Goal: Communication & Community: Connect with others

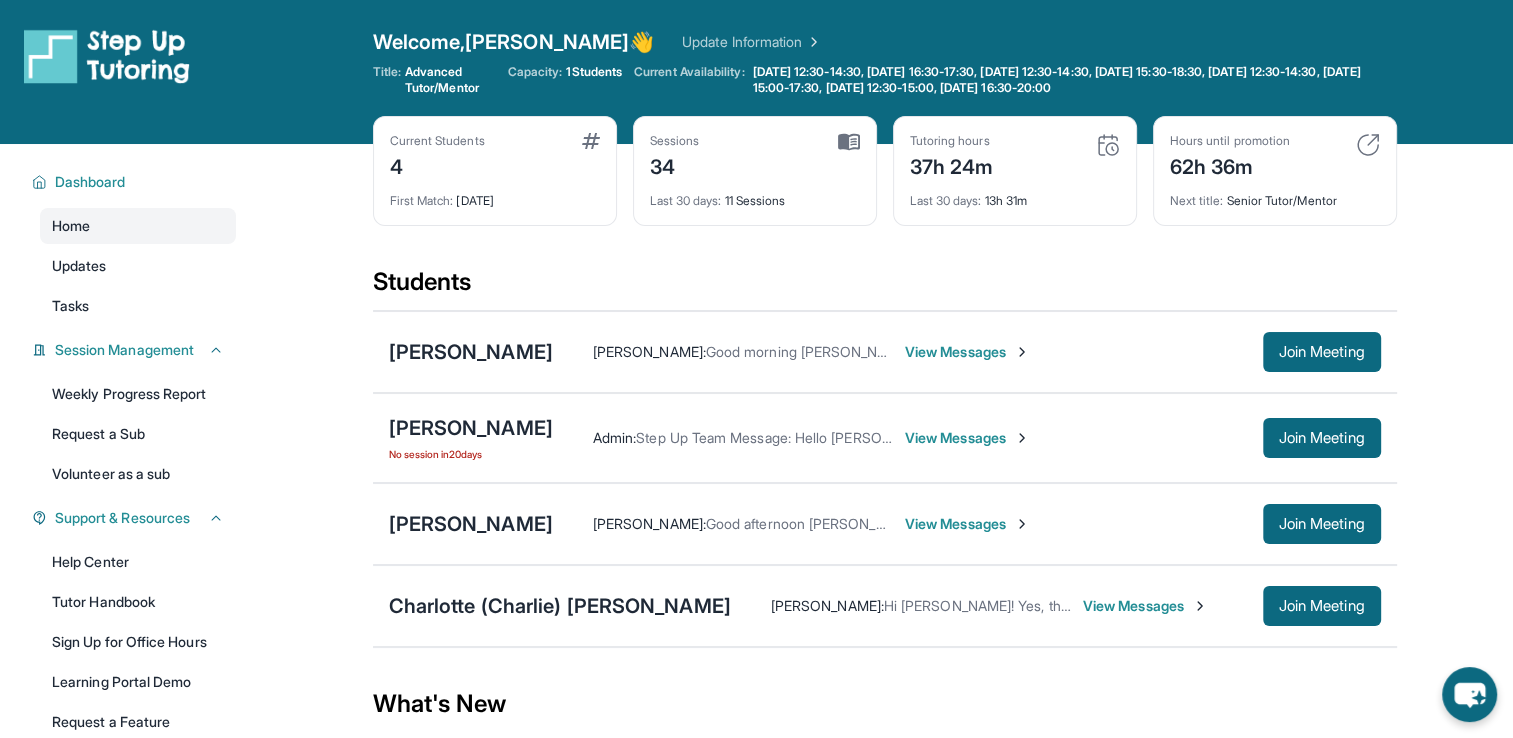
click at [1123, 609] on span "View Messages" at bounding box center [1145, 606] width 125 height 20
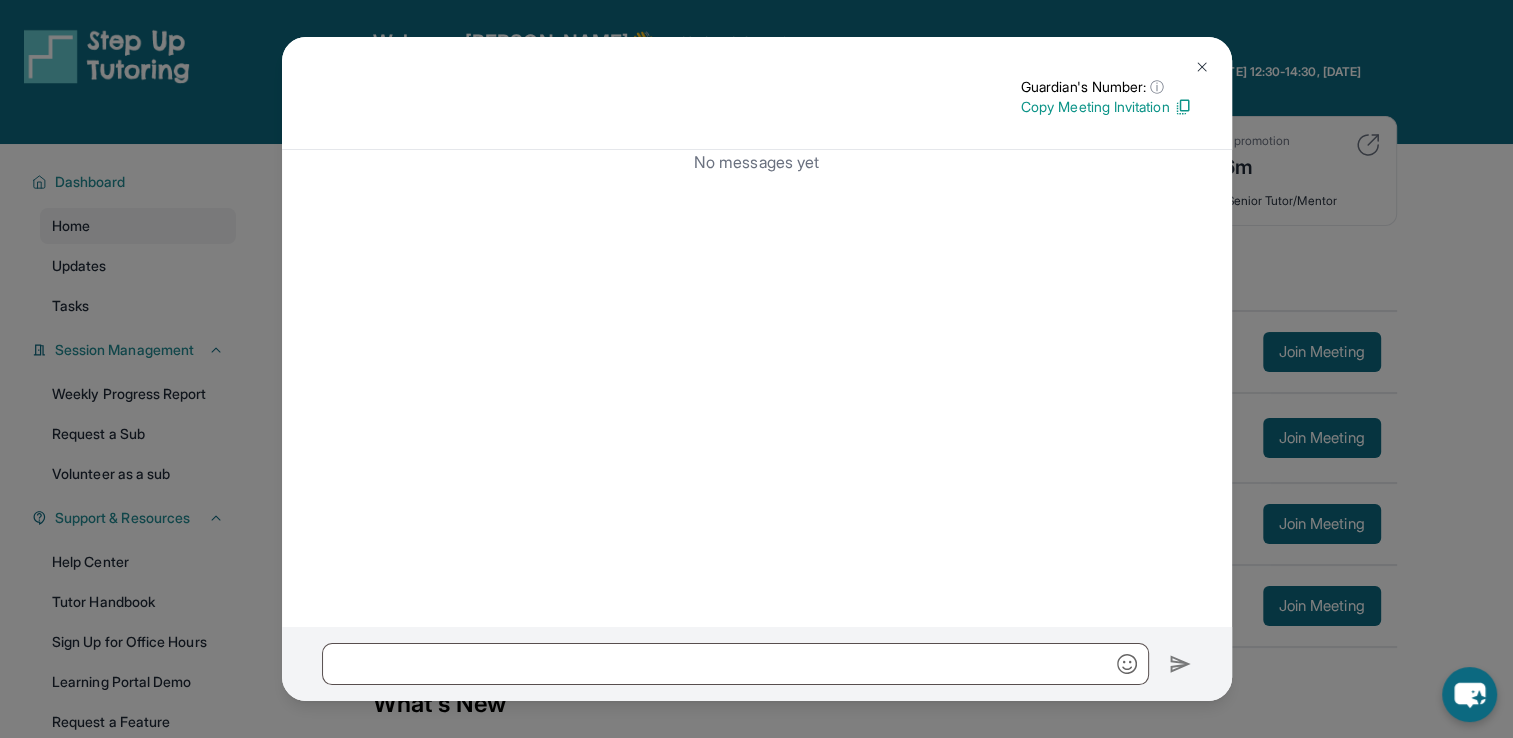
click at [1201, 63] on img at bounding box center [1202, 67] width 16 height 16
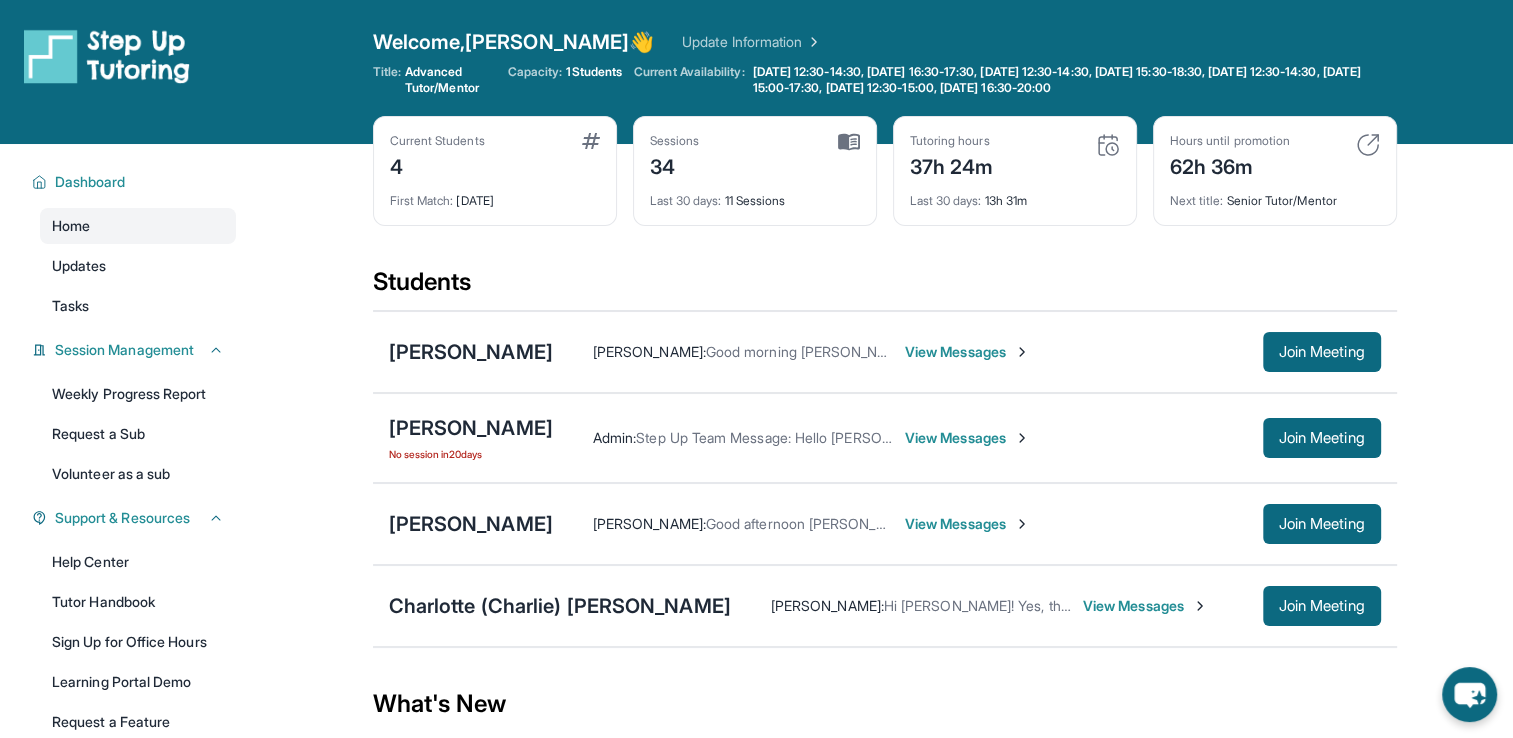
click at [1116, 598] on span "View Messages" at bounding box center [1145, 606] width 125 height 20
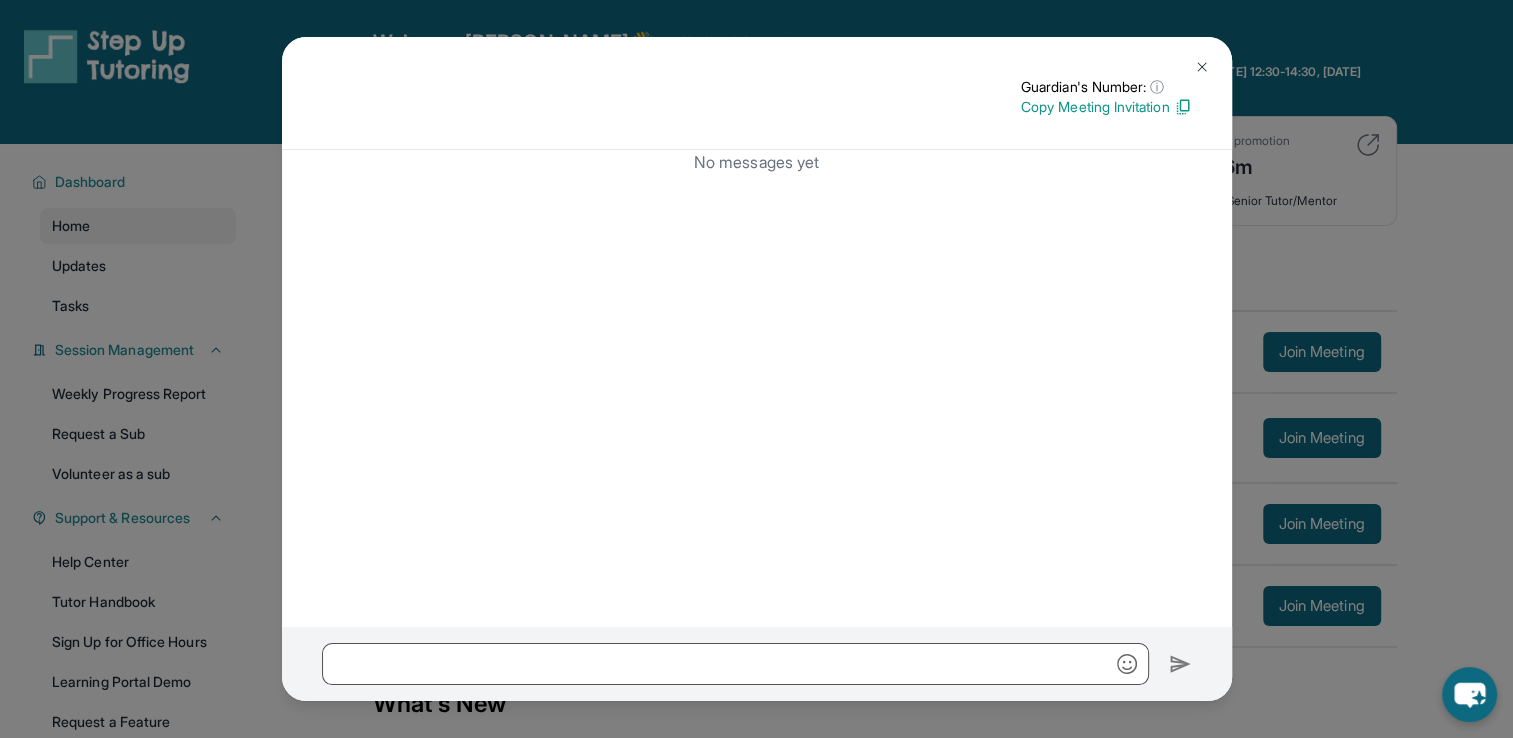
click at [1202, 67] on img at bounding box center [1202, 67] width 16 height 16
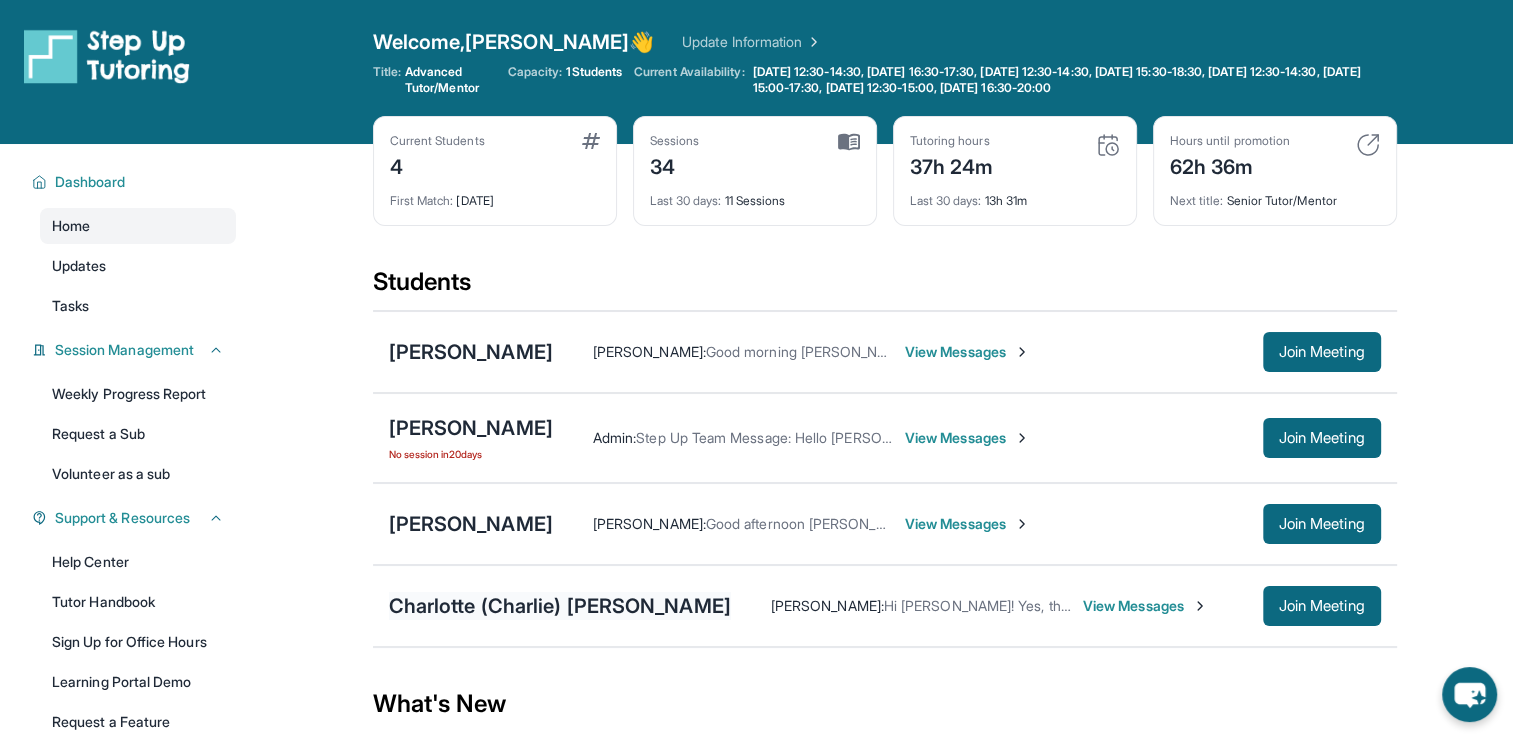
click at [642, 604] on div "Charlotte (Charlie) [PERSON_NAME]" at bounding box center [560, 606] width 342 height 28
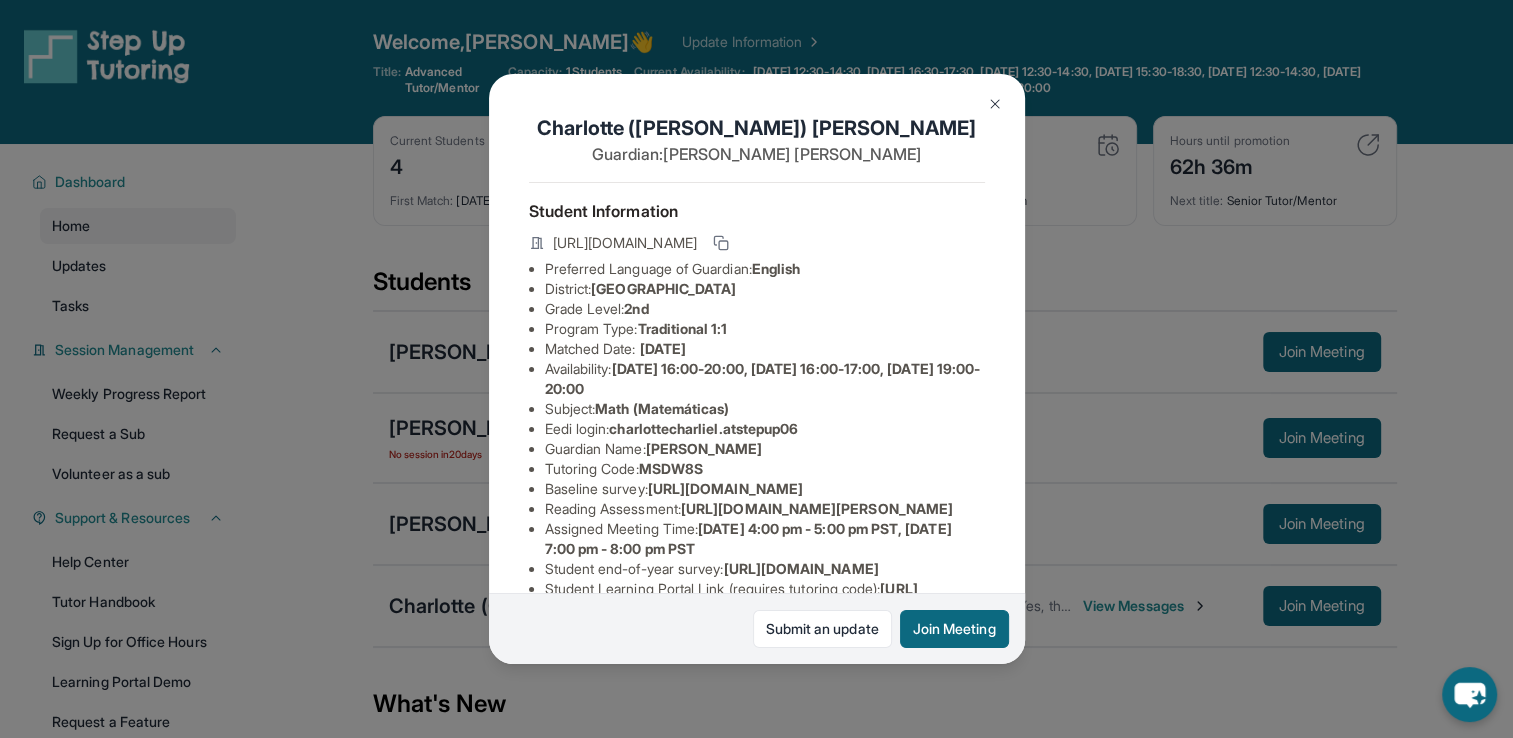
click at [991, 110] on img at bounding box center [995, 104] width 16 height 16
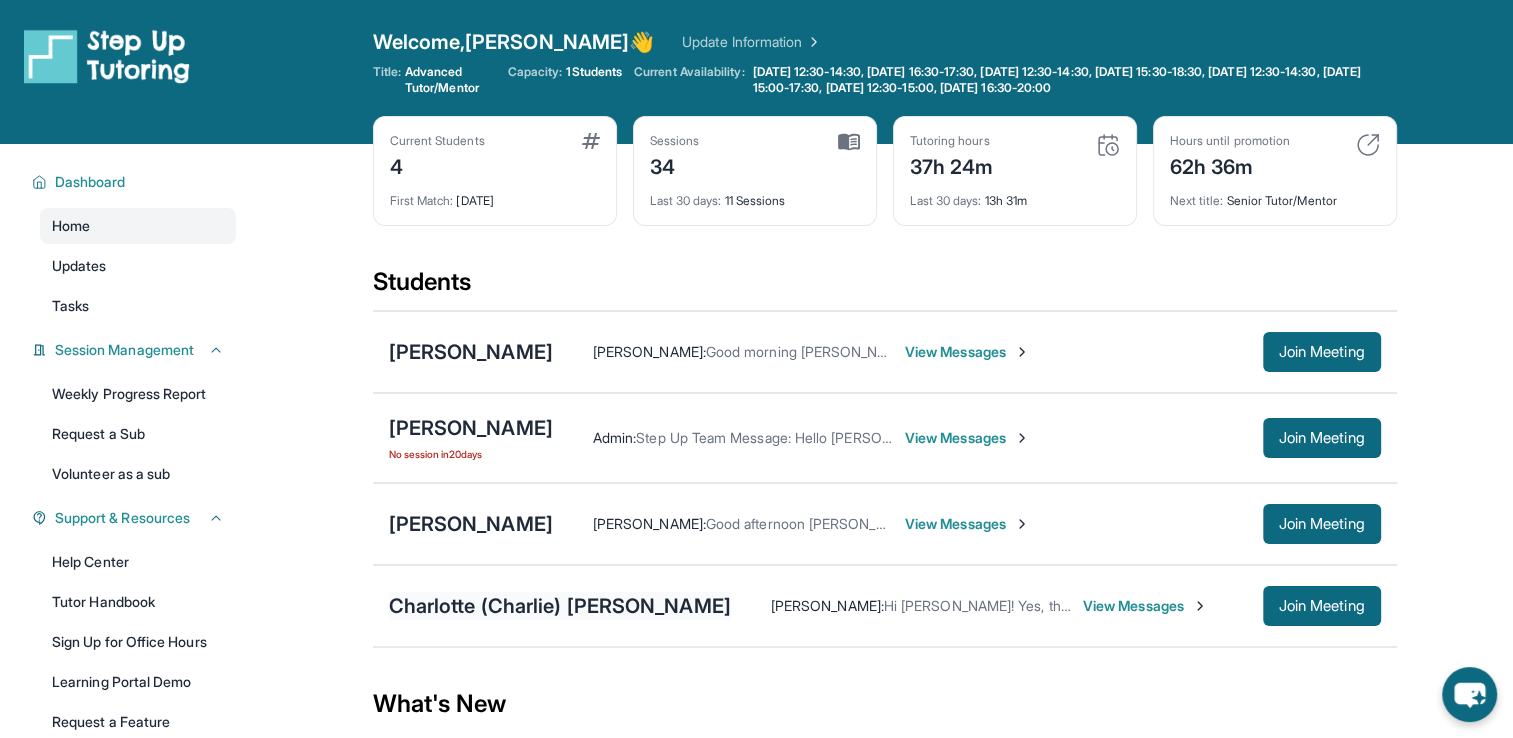
click at [651, 610] on div "Charlotte (Charlie) [PERSON_NAME]" at bounding box center [560, 606] width 342 height 28
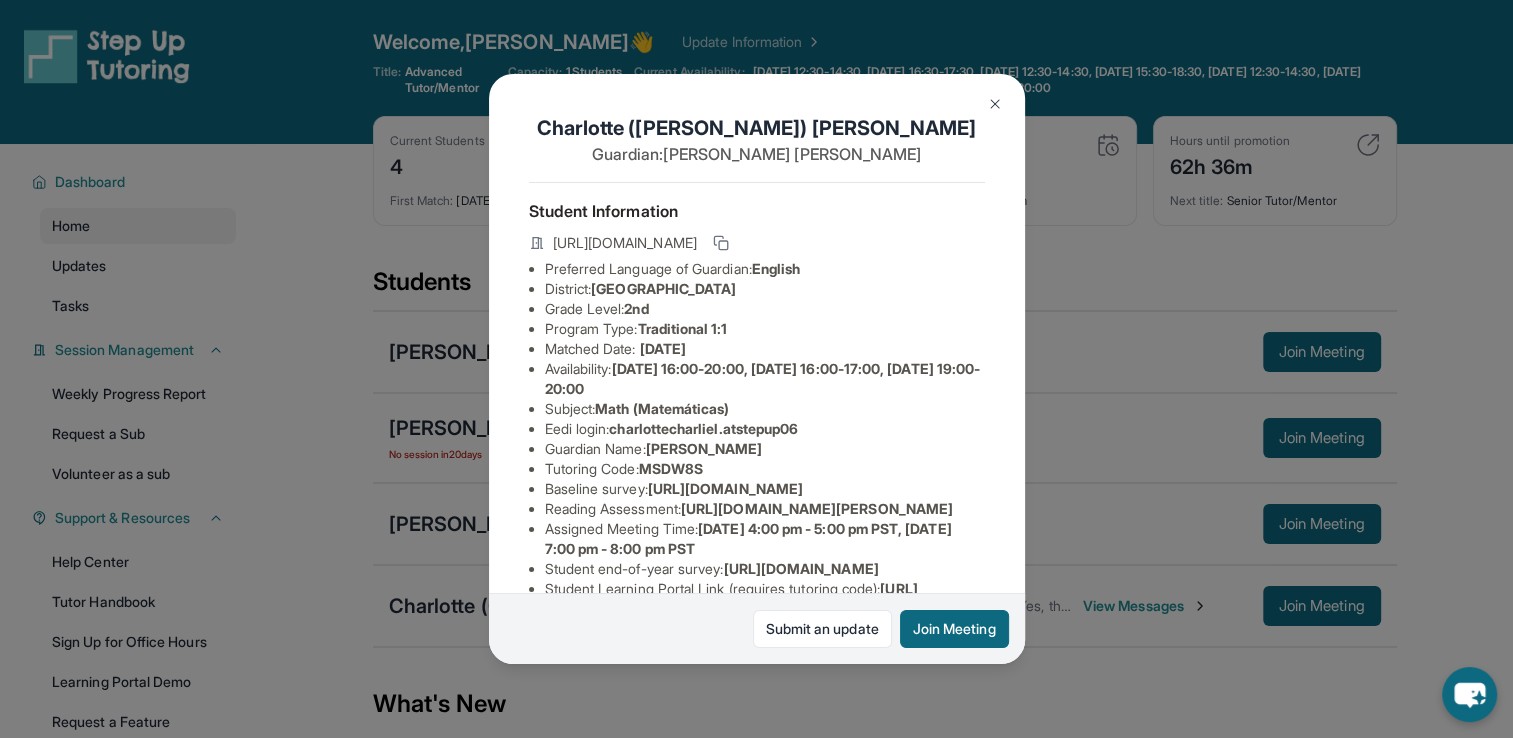
click at [994, 94] on button at bounding box center [995, 104] width 40 height 40
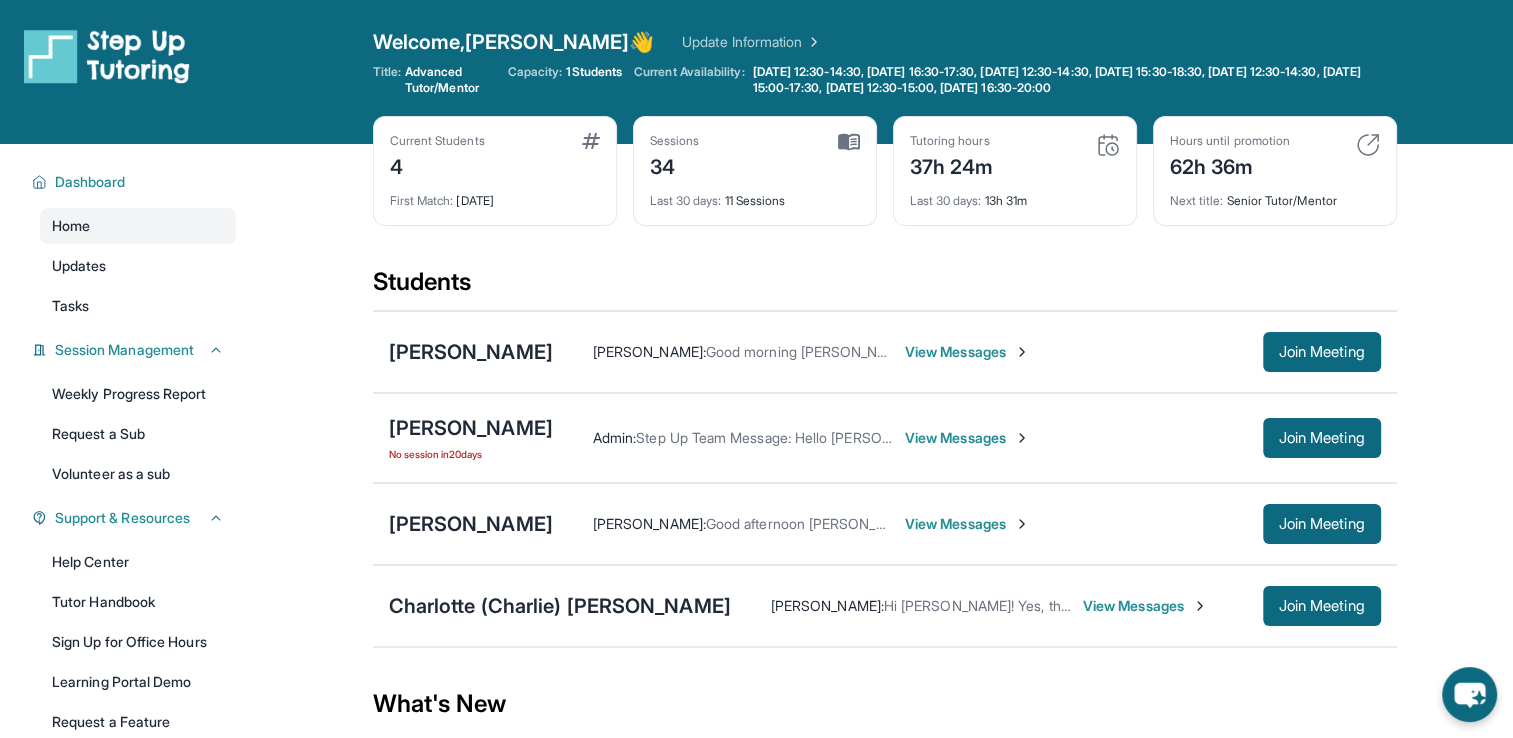
click at [1139, 606] on span "View Messages" at bounding box center [1145, 606] width 125 height 20
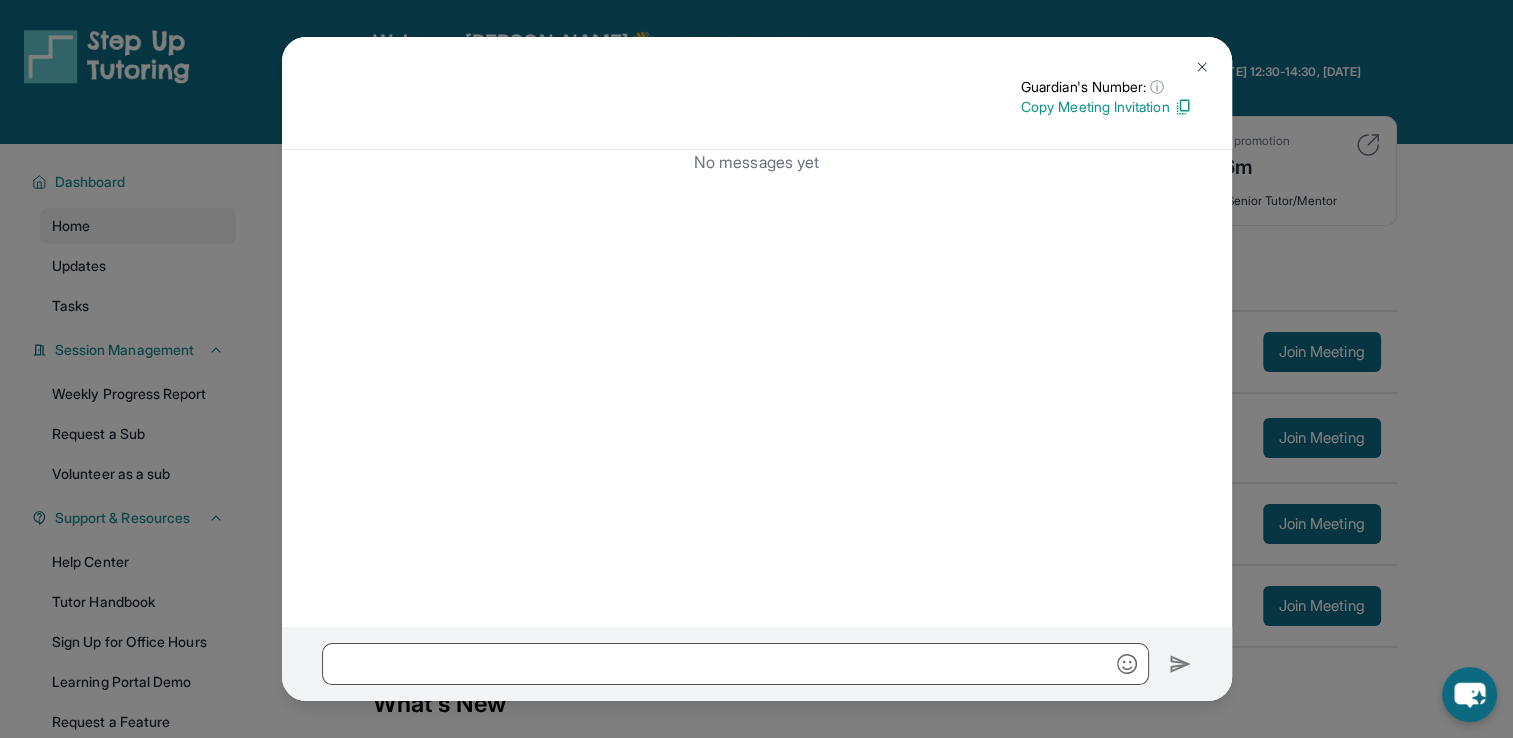
click at [1200, 70] on img at bounding box center [1202, 67] width 16 height 16
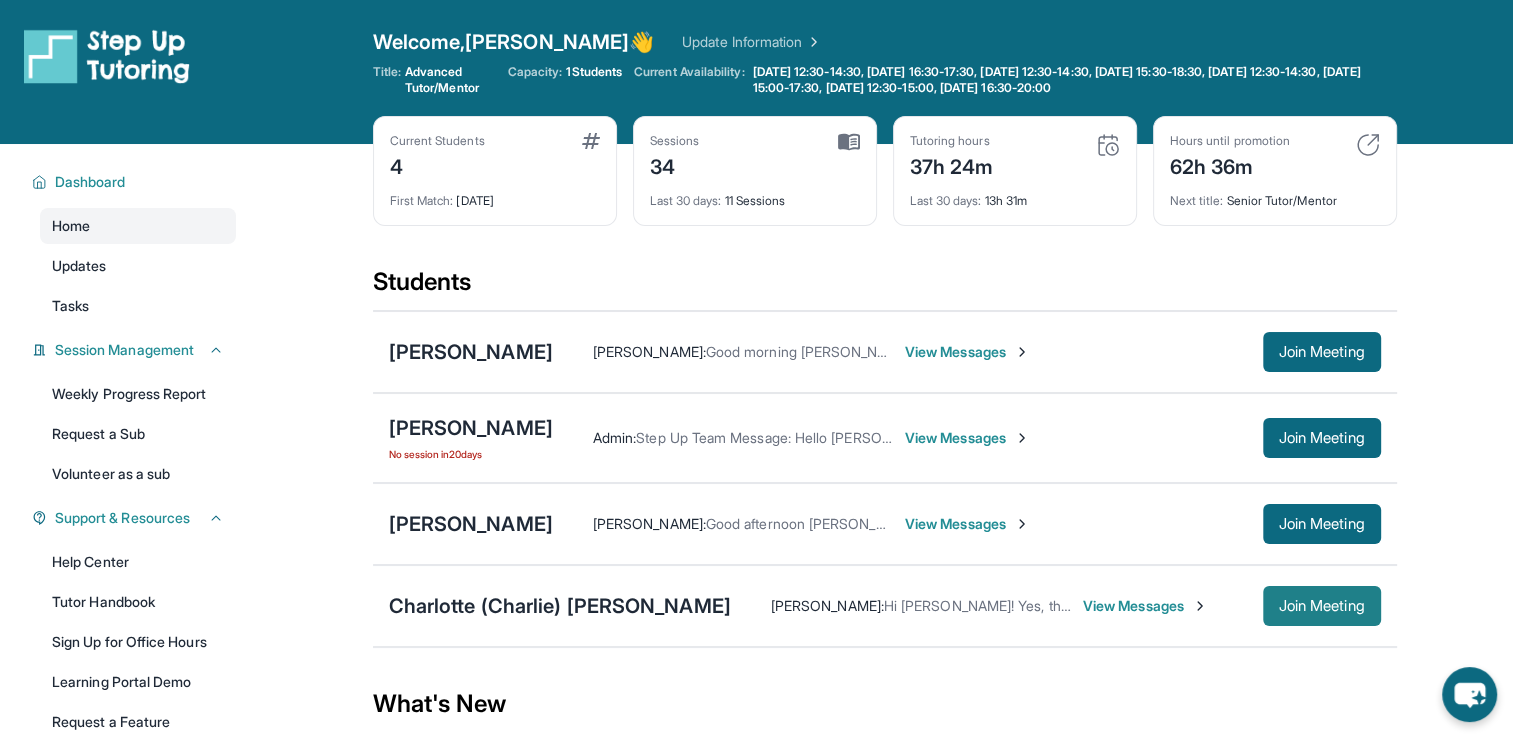
click at [1361, 604] on span "Join Meeting" at bounding box center [1322, 606] width 86 height 12
